Goal: Task Accomplishment & Management: Manage account settings

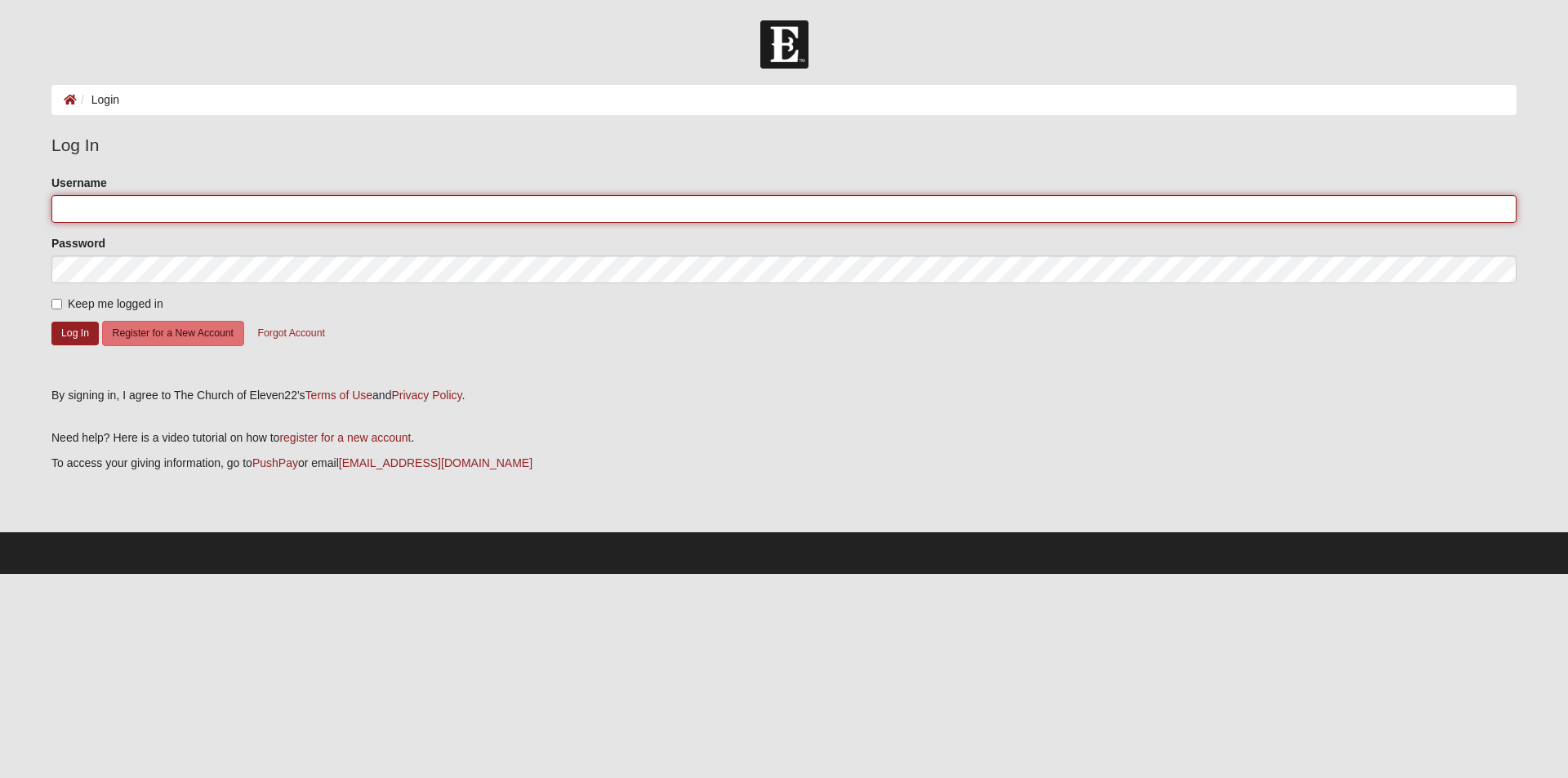
click at [140, 217] on input "Username" at bounding box center [784, 208] width 1465 height 28
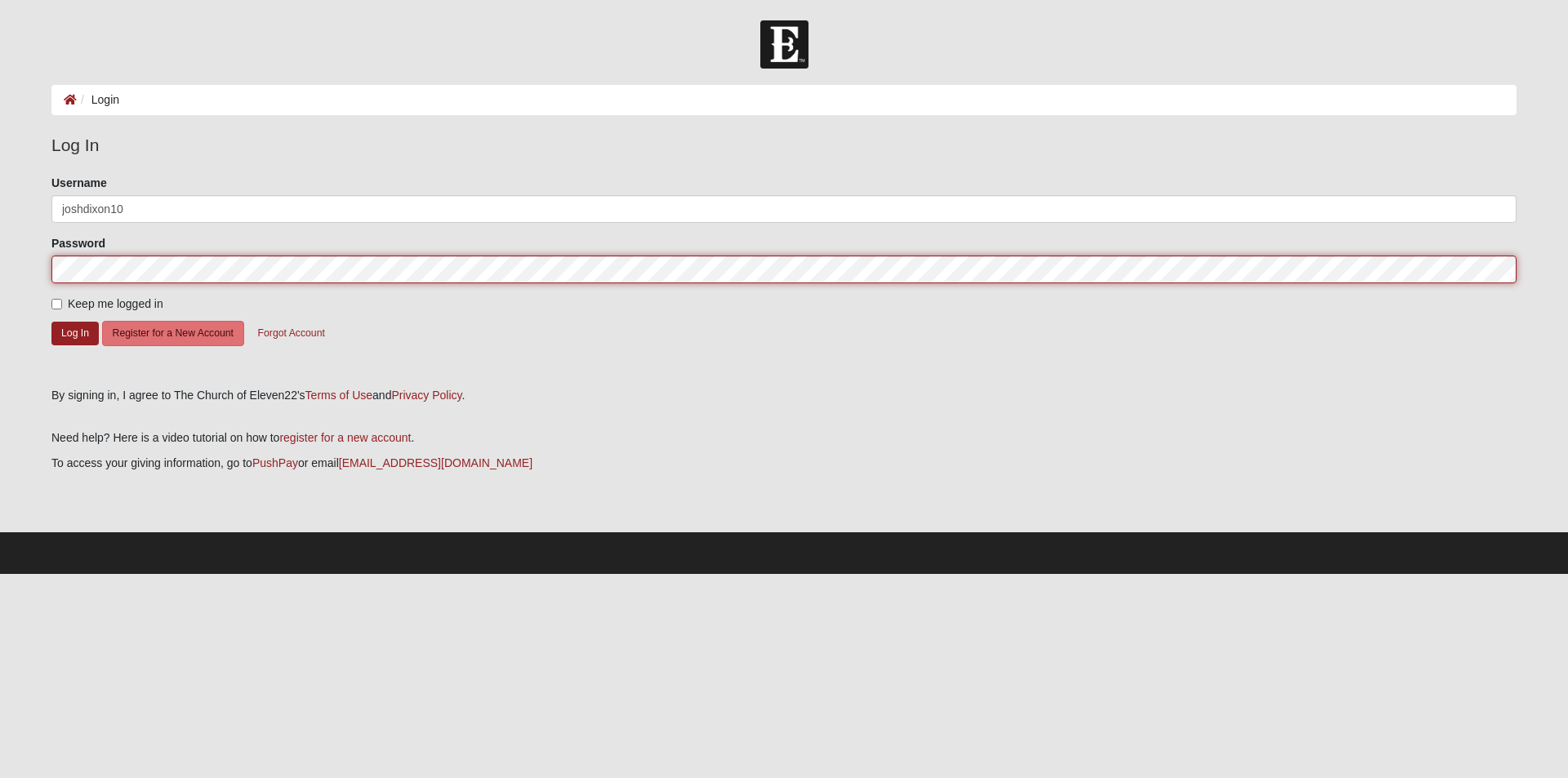
click at [52, 322] on button "Log In" at bounding box center [75, 333] width 48 height 24
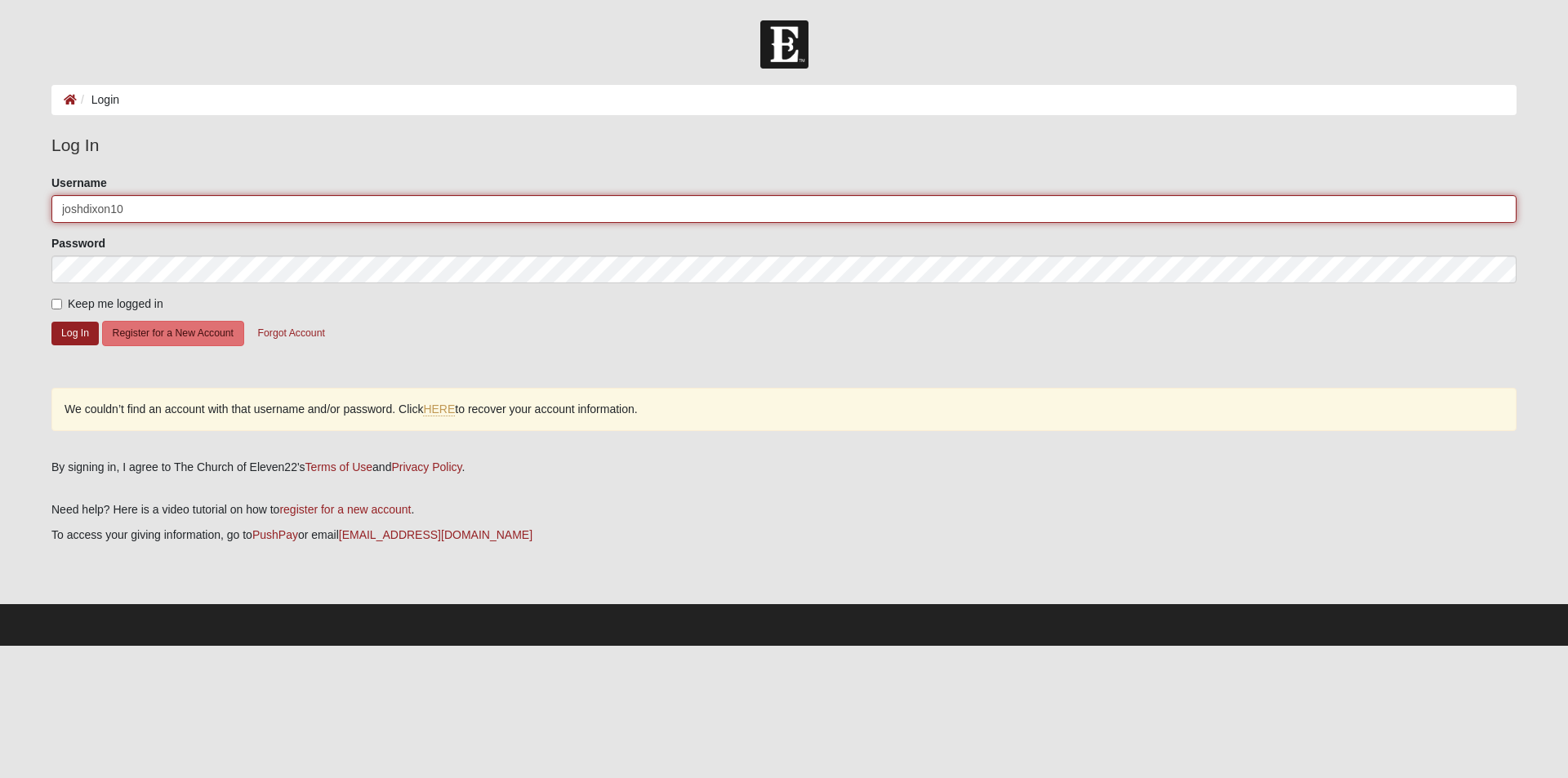
drag, startPoint x: 134, startPoint y: 214, endPoint x: 0, endPoint y: 213, distance: 134.0
click at [0, 213] on form "Log In Login Login Error Log In Please correct the following: Username joshdixo…" at bounding box center [784, 332] width 1568 height 625
type input "joshdixon@scherernfl.com"
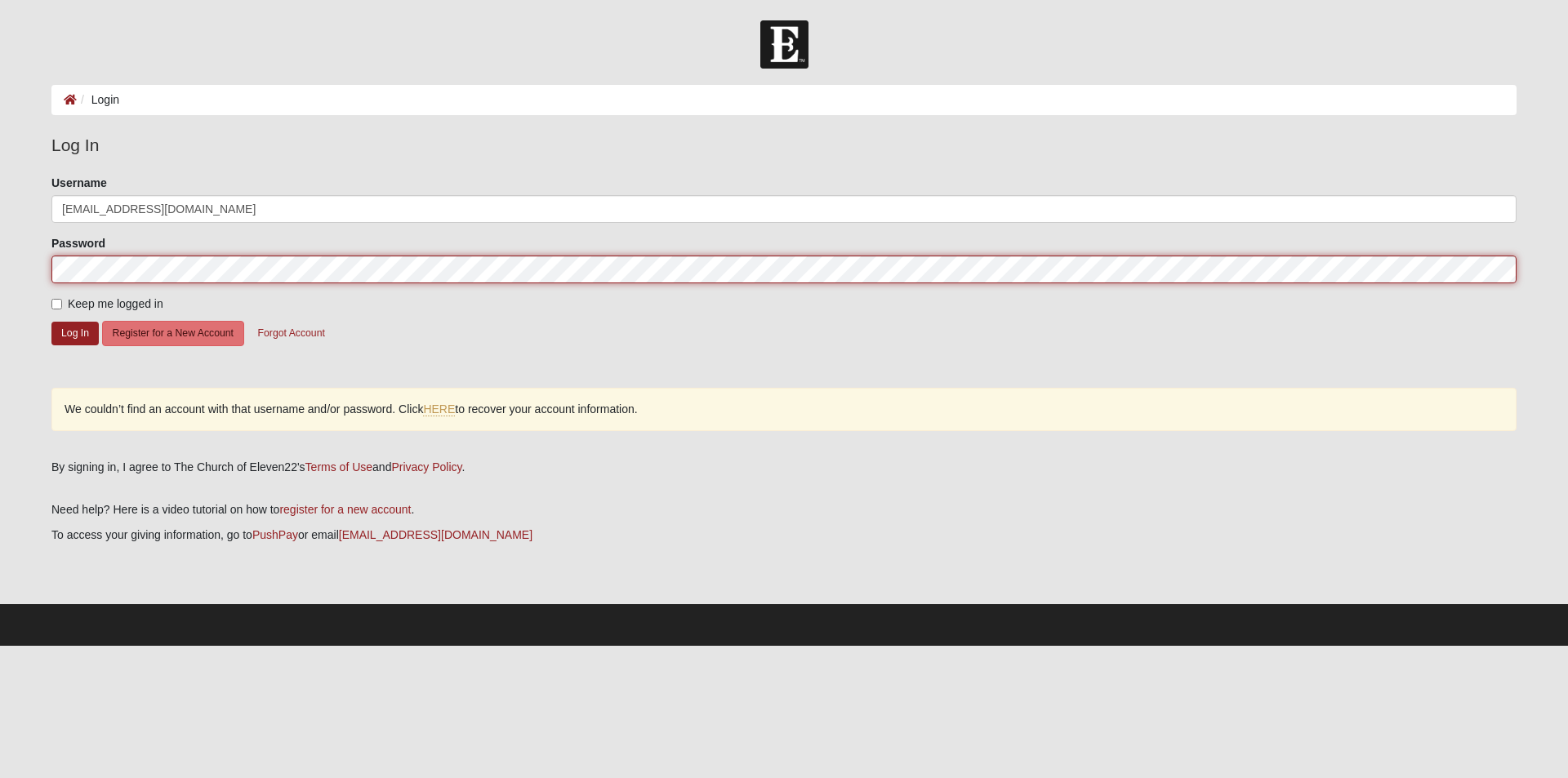
click at [52, 322] on button "Log In" at bounding box center [75, 333] width 48 height 24
click at [17, 269] on form "Log In Login Login Error Log In Please correct the following: Username joshdixo…" at bounding box center [784, 332] width 1568 height 625
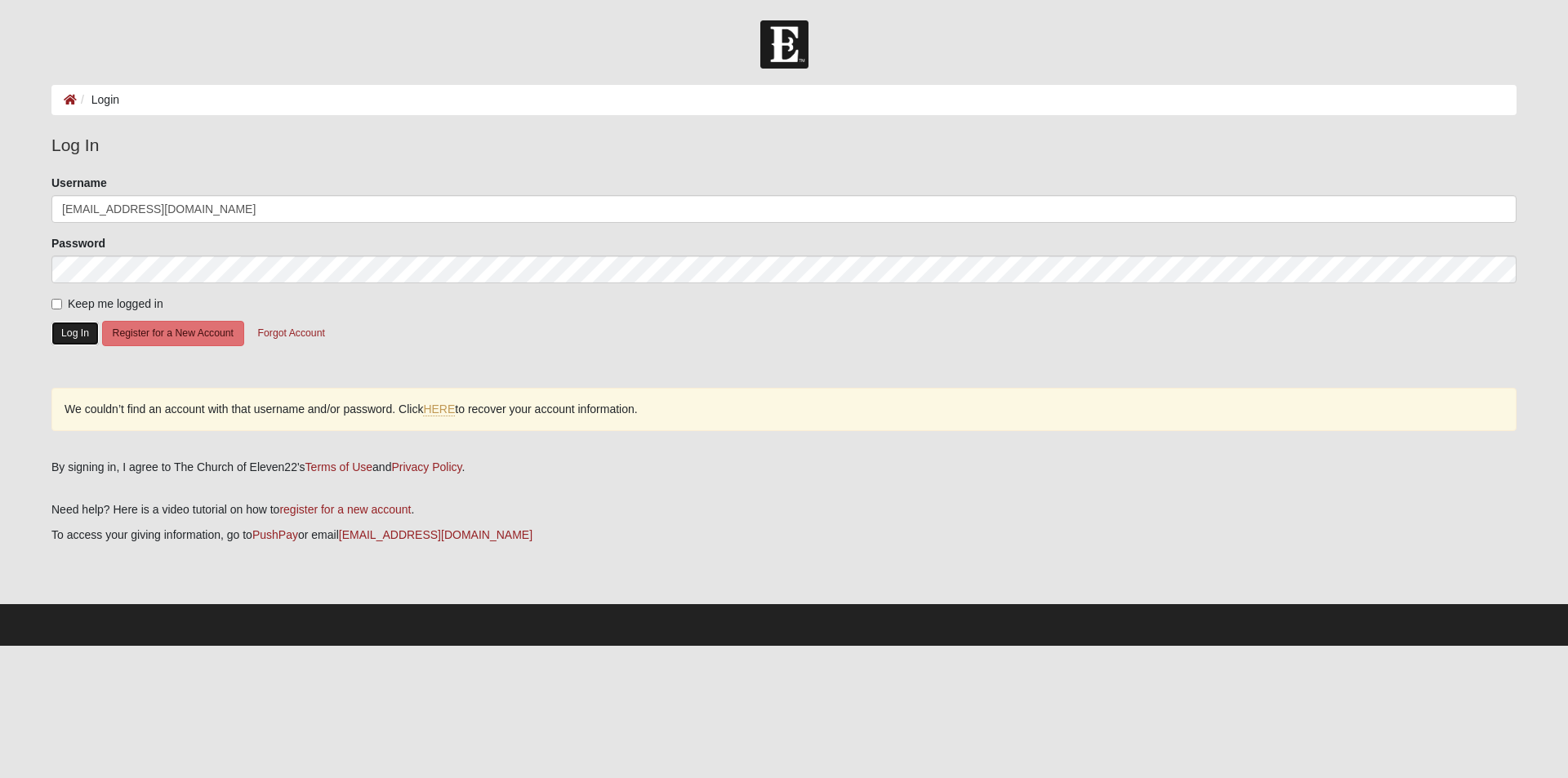
click at [76, 333] on button "Log In" at bounding box center [75, 333] width 48 height 24
click at [428, 410] on link "HERE" at bounding box center [438, 410] width 31 height 14
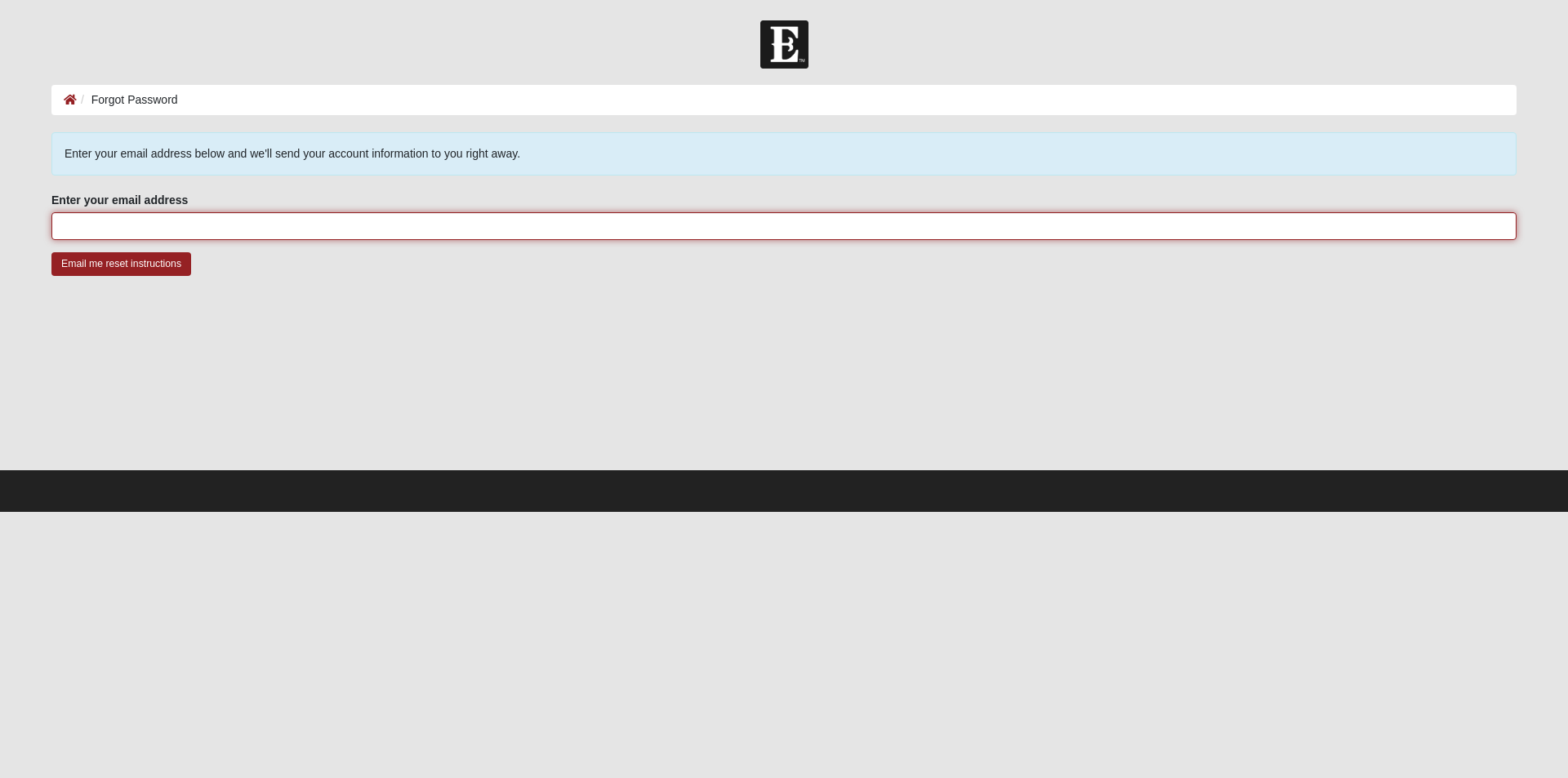
click at [241, 221] on input "Enter your email address" at bounding box center [784, 225] width 1465 height 28
type input "joshdixon@scherernfl.com"
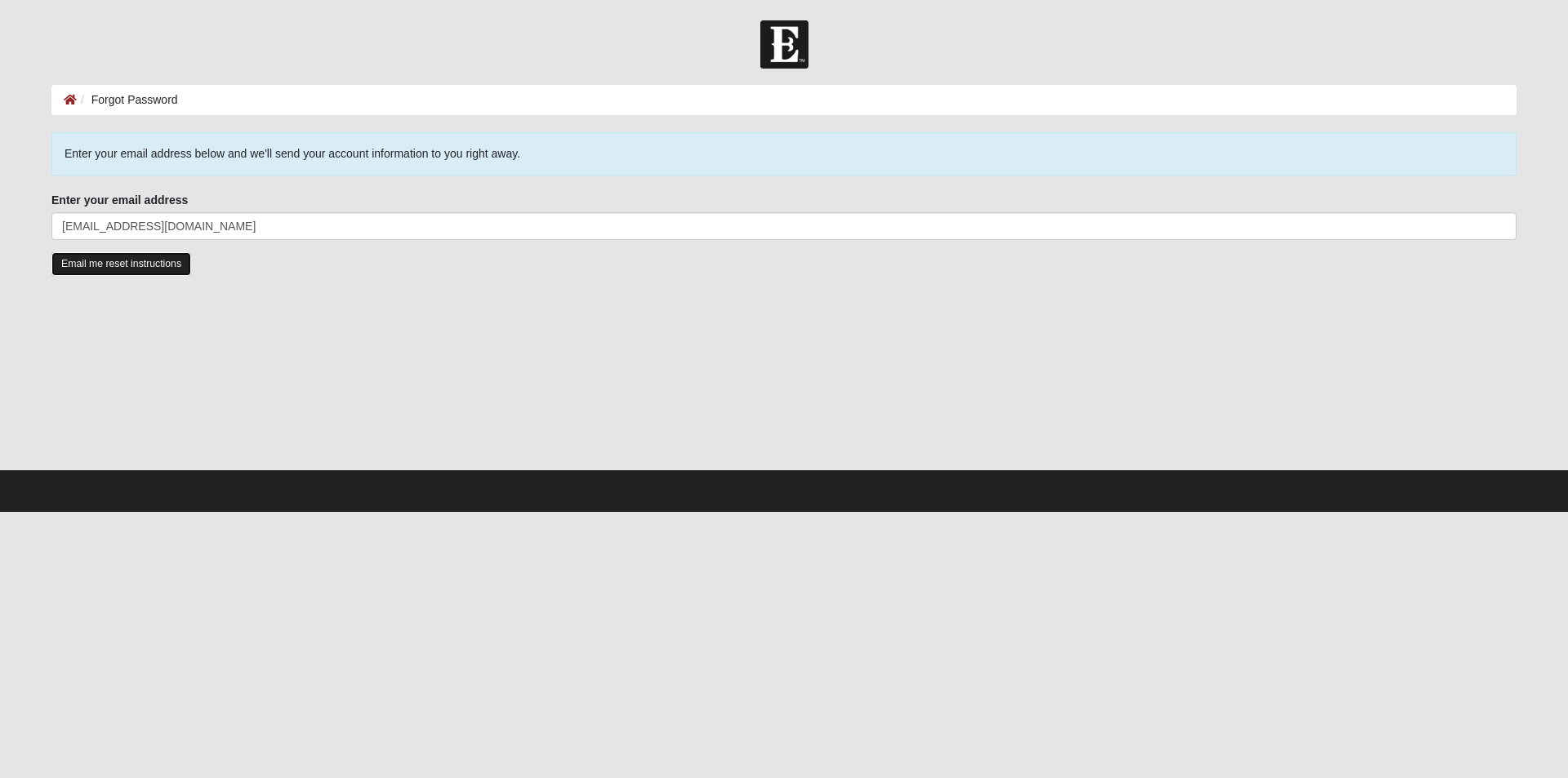
click at [110, 268] on input "Email me reset instructions" at bounding box center [121, 263] width 139 height 24
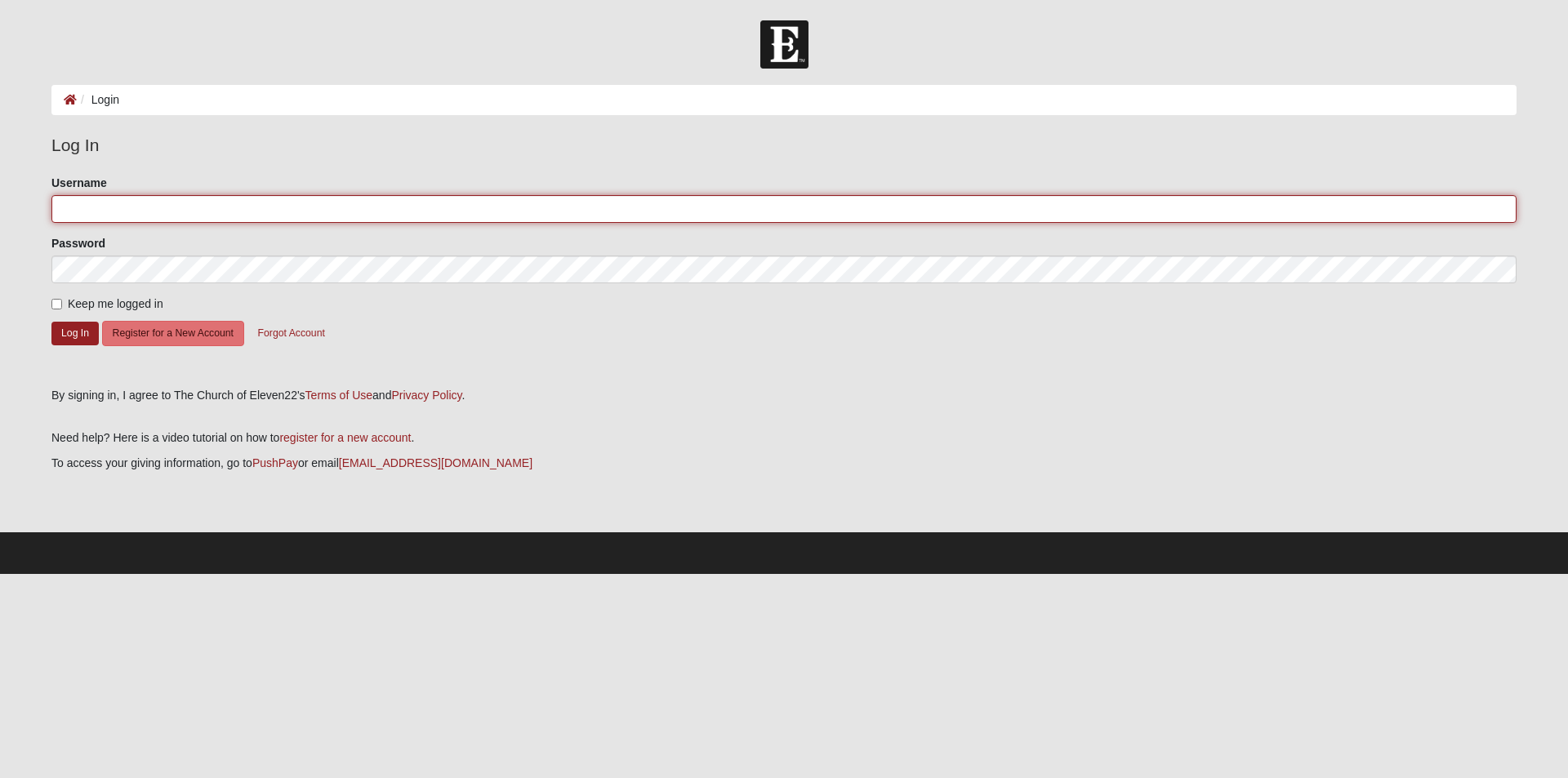
click at [225, 207] on input "Username" at bounding box center [784, 208] width 1465 height 28
type input "joshwdixon@gmail.com"
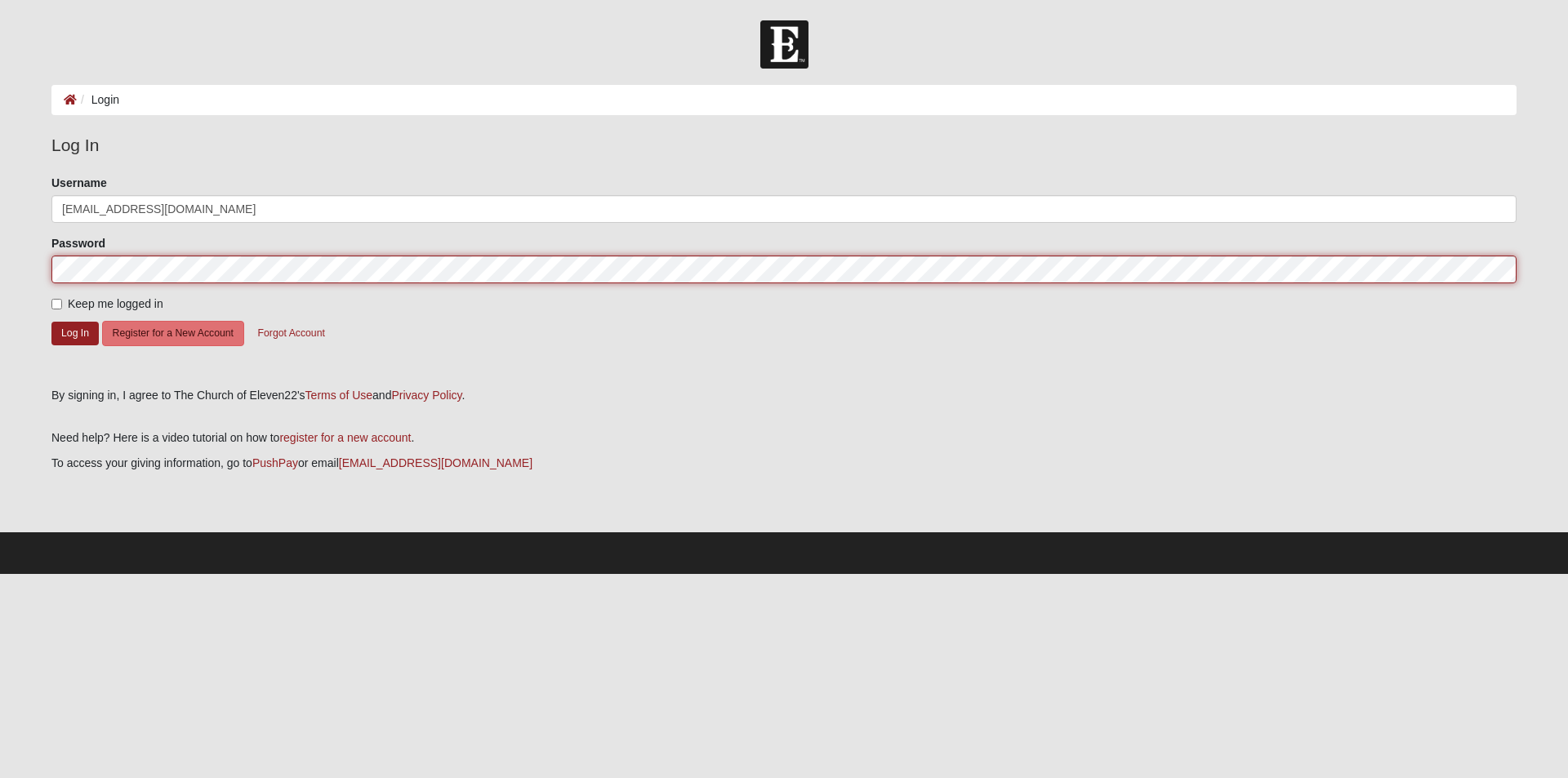
click at [52, 322] on button "Log In" at bounding box center [75, 333] width 48 height 24
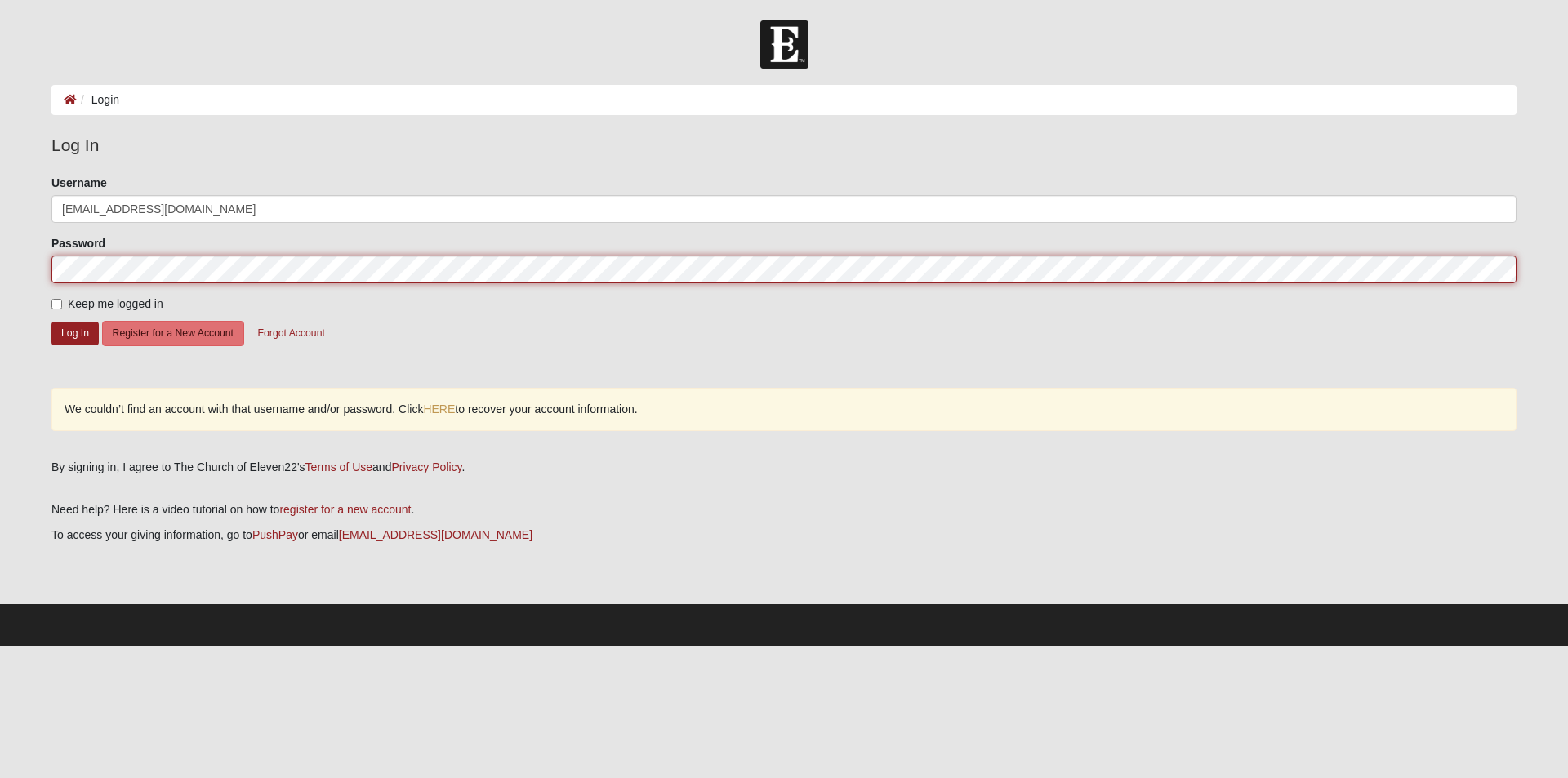
click at [0, 251] on form "Log In Login Login Error Log In Please correct the following: Username joshwdix…" at bounding box center [784, 332] width 1568 height 625
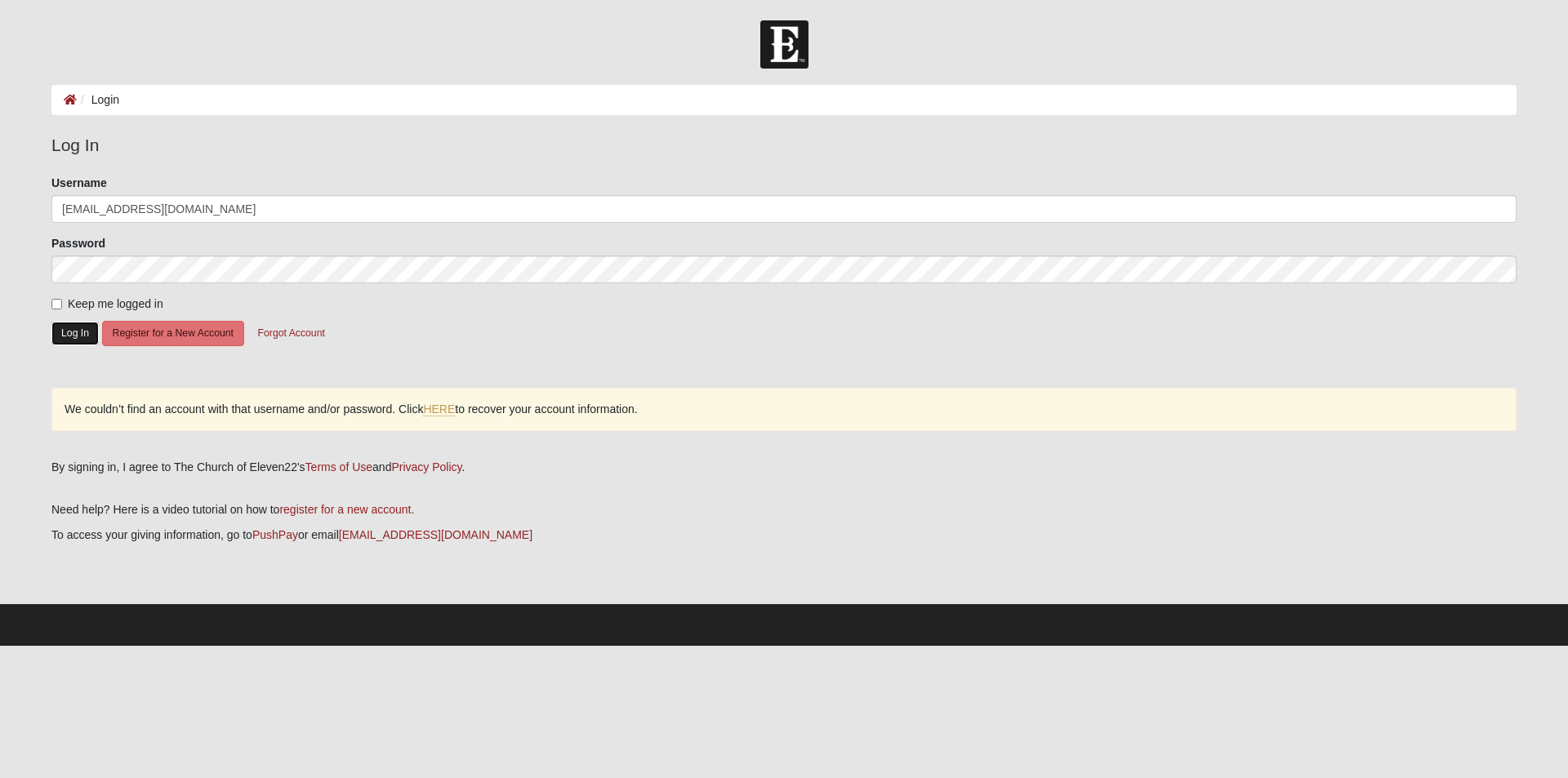
click at [75, 331] on button "Log In" at bounding box center [75, 333] width 48 height 24
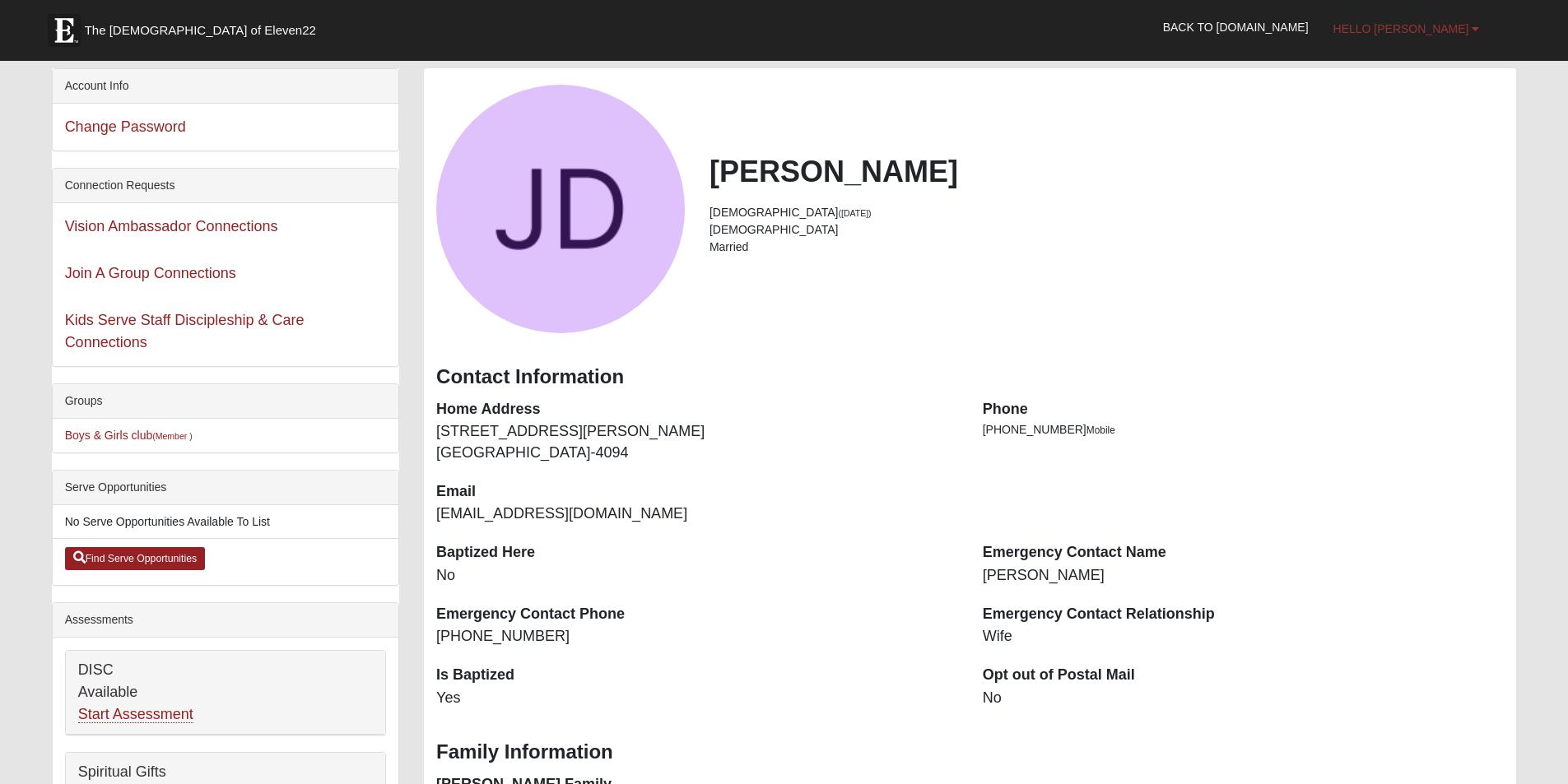
click at [1443, 11] on link "Hello Josh" at bounding box center [1406, 29] width 171 height 41
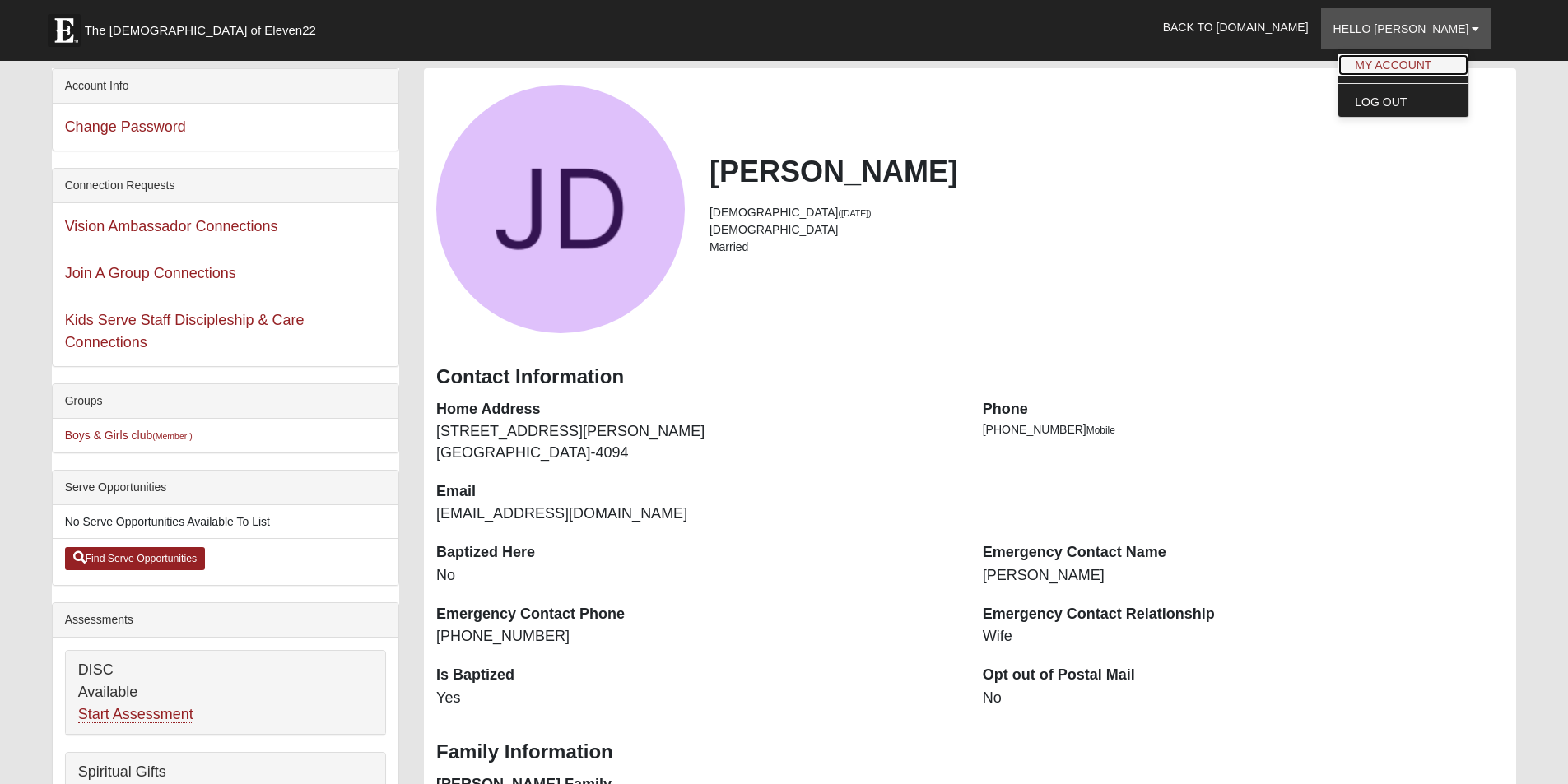
click at [1421, 60] on link "My Account" at bounding box center [1403, 64] width 130 height 21
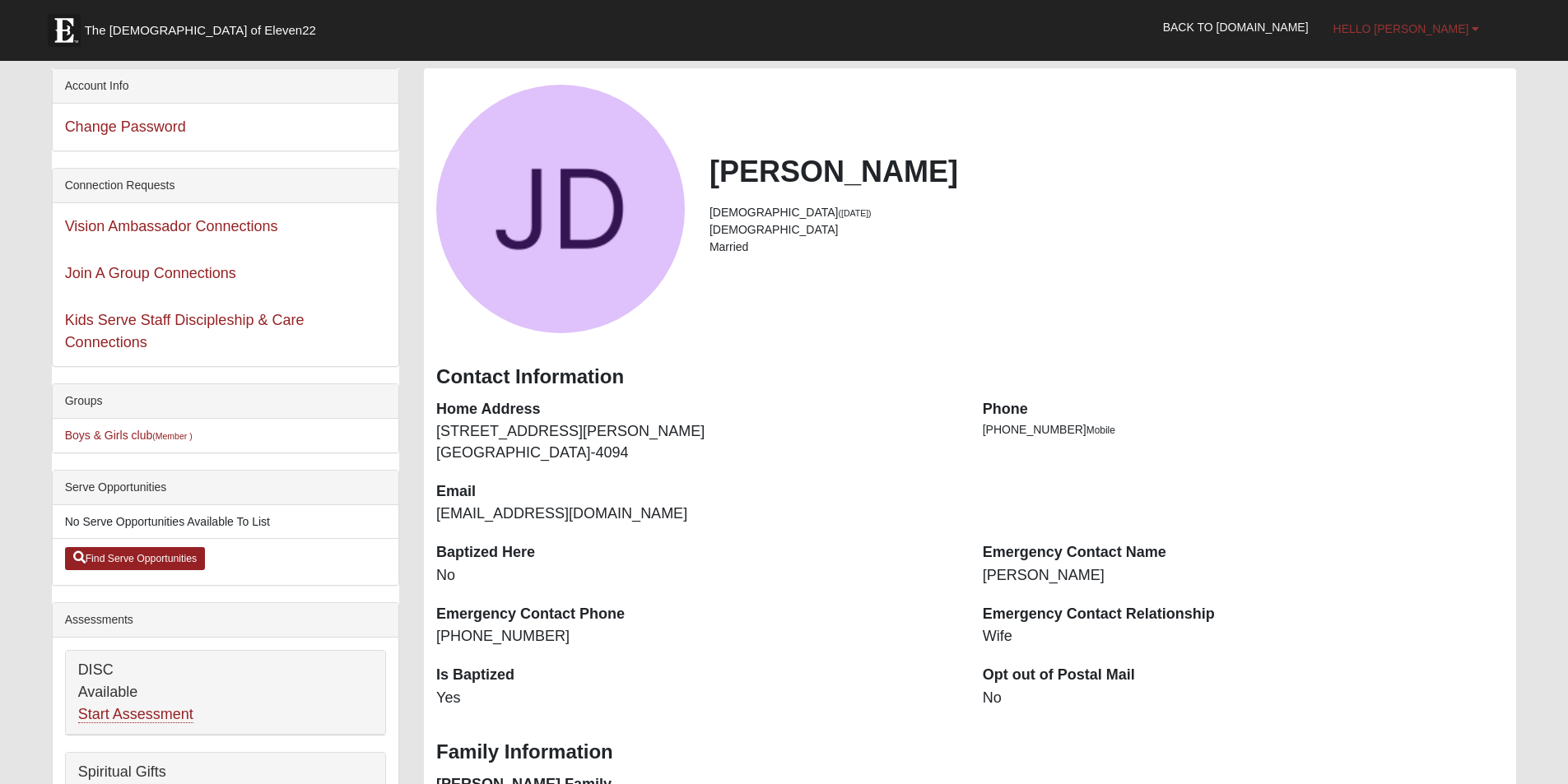
click at [1417, 29] on span "Hello [PERSON_NAME]" at bounding box center [1401, 29] width 136 height 13
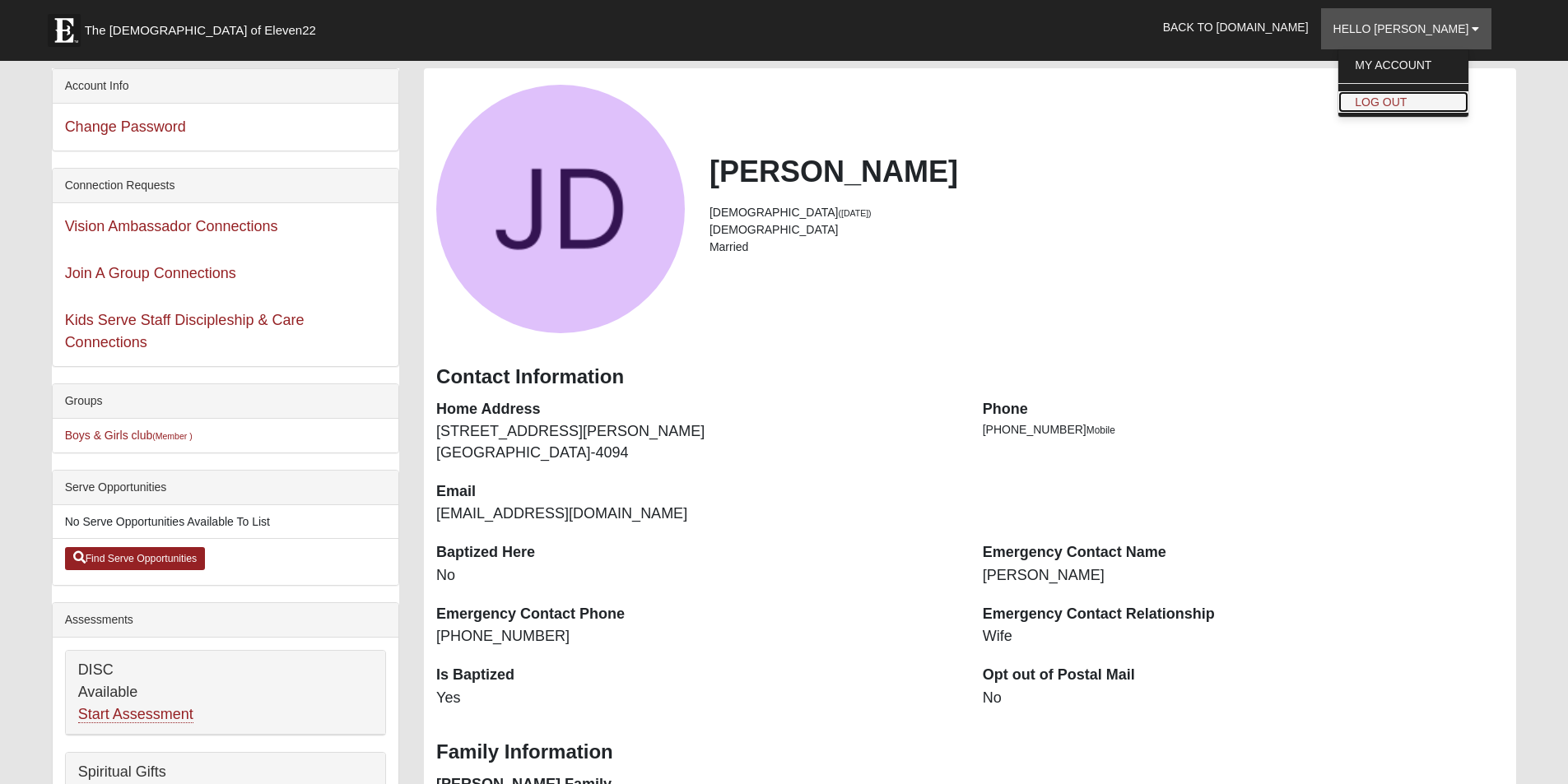
click at [1412, 103] on link "Log Out" at bounding box center [1403, 102] width 130 height 21
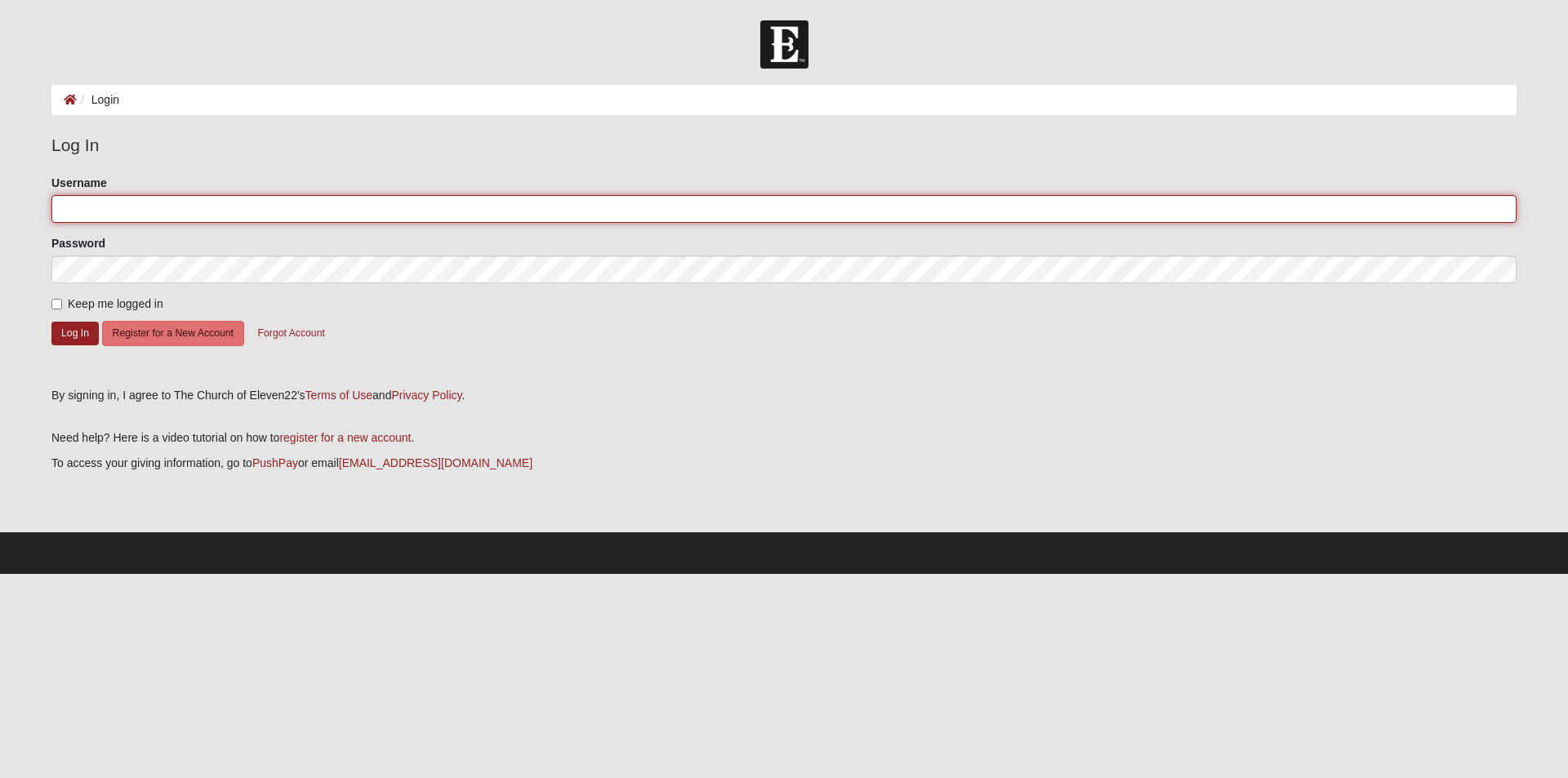
click at [127, 209] on input "Username" at bounding box center [784, 208] width 1465 height 28
type input "joshdixon"
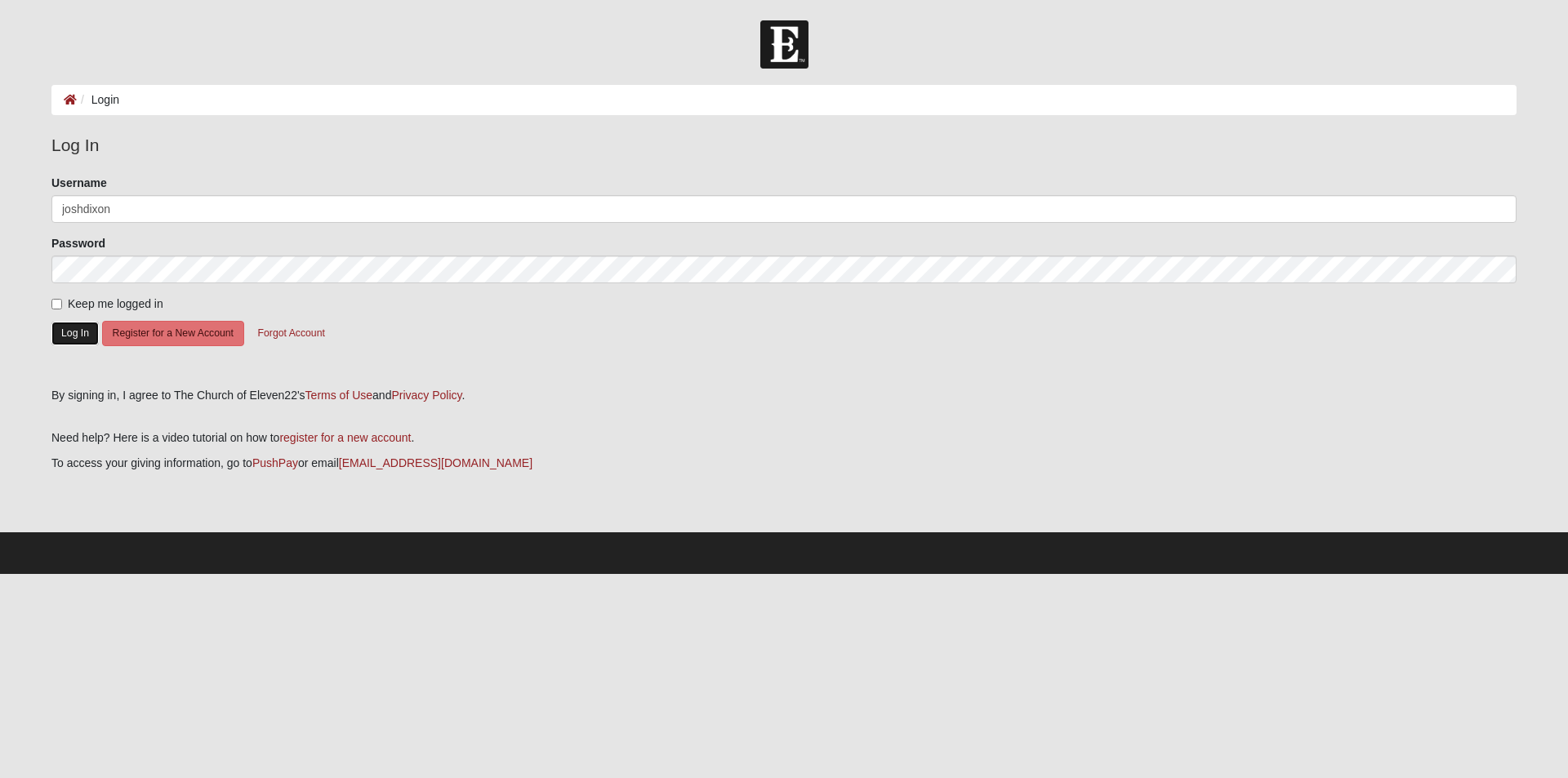
click at [59, 335] on button "Log In" at bounding box center [75, 333] width 48 height 24
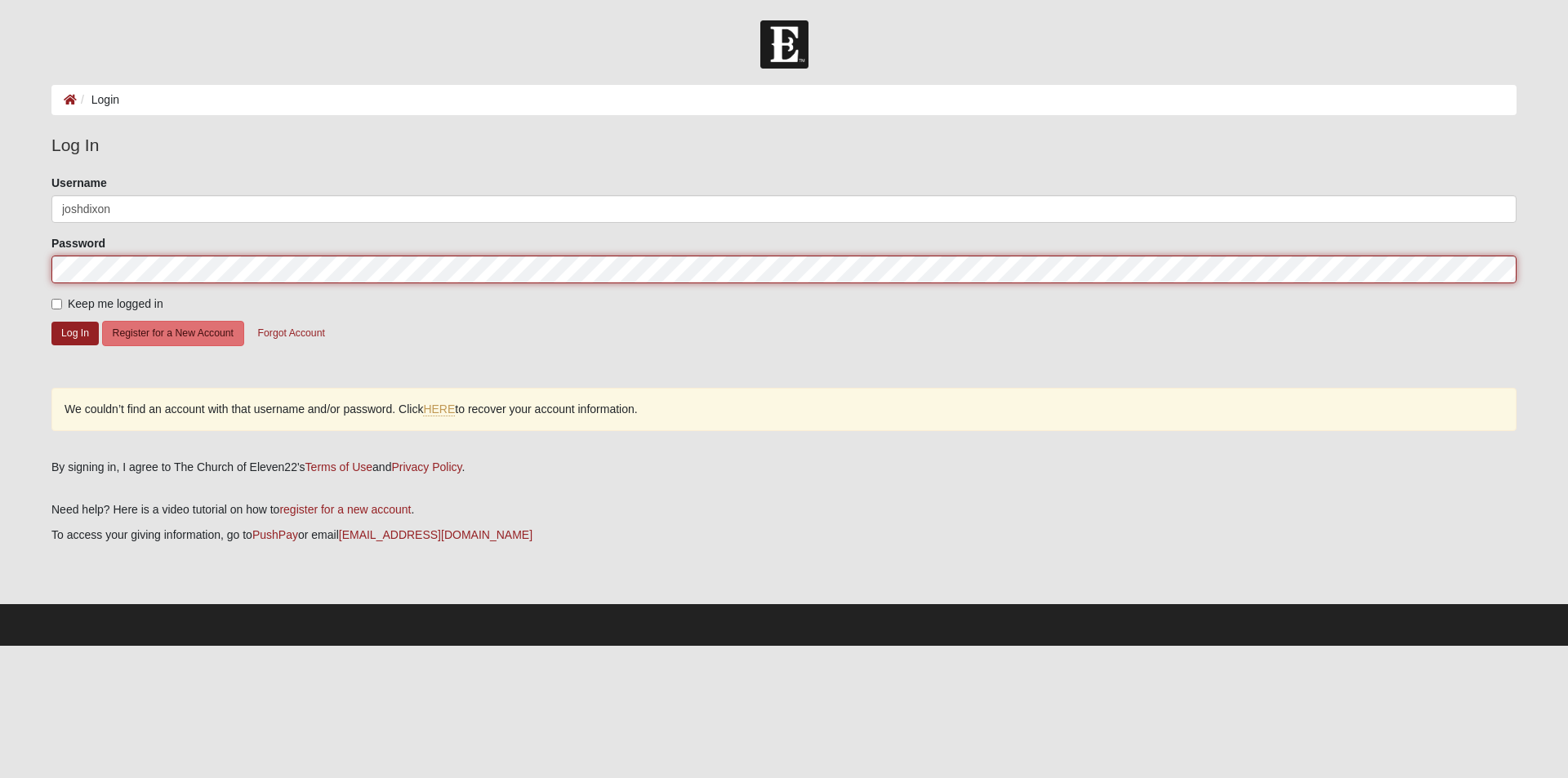
click at [0, 270] on form "Log In Login Login Error Log In Please correct the following: Username [PERSON_…" at bounding box center [784, 332] width 1568 height 625
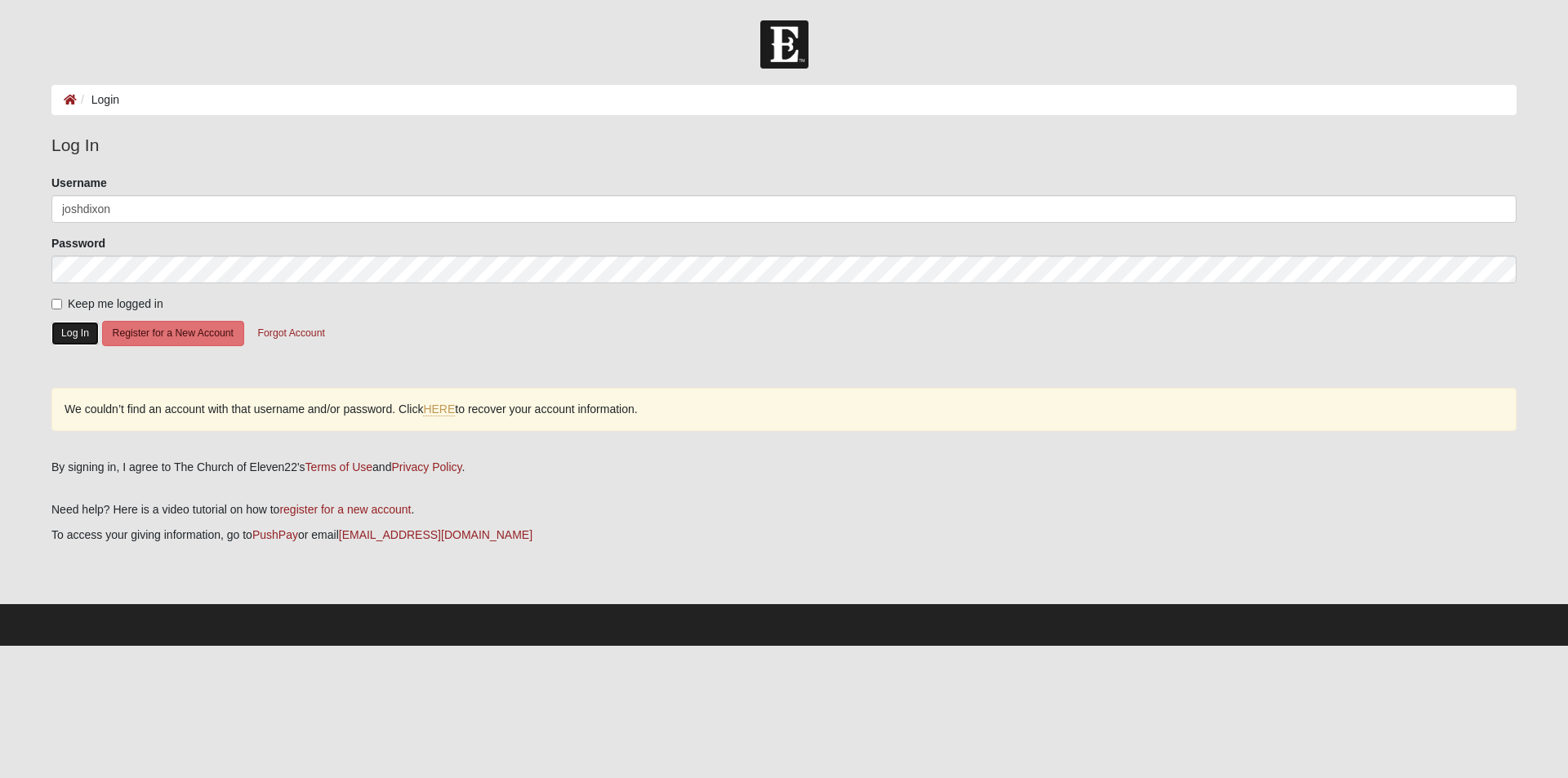
click at [64, 333] on button "Log In" at bounding box center [75, 333] width 48 height 24
click at [273, 530] on link "PushPay" at bounding box center [275, 535] width 46 height 13
click at [276, 537] on link "PushPay" at bounding box center [275, 535] width 46 height 13
